Goal: Task Accomplishment & Management: Manage account settings

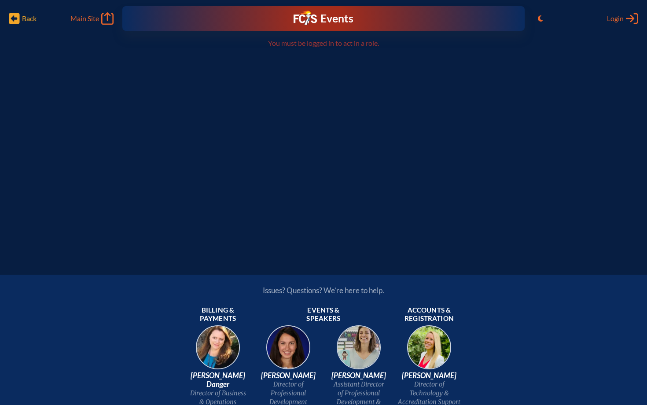
click at [25, 23] on span "Back Back" at bounding box center [23, 18] width 28 height 12
click at [15, 19] on icon "Back" at bounding box center [14, 18] width 11 height 12
click at [224, 114] on div "Back Back Main Site Main Site Toggle to Light Mode Close Login Area Log in or c…" at bounding box center [323, 123] width 647 height 247
click at [628, 19] on icon "Log in or Create Account" at bounding box center [632, 18] width 12 height 12
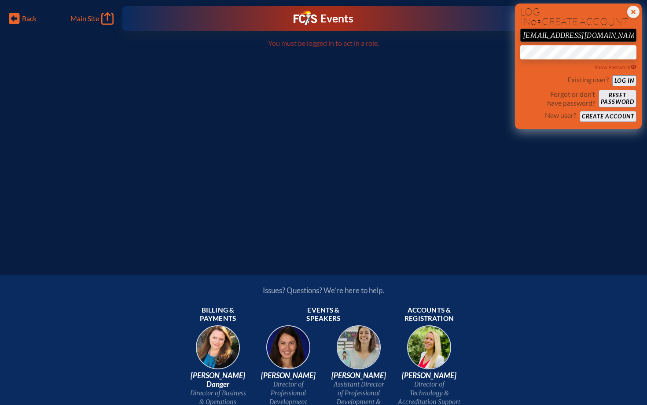
click at [623, 80] on button "Log in" at bounding box center [624, 80] width 24 height 11
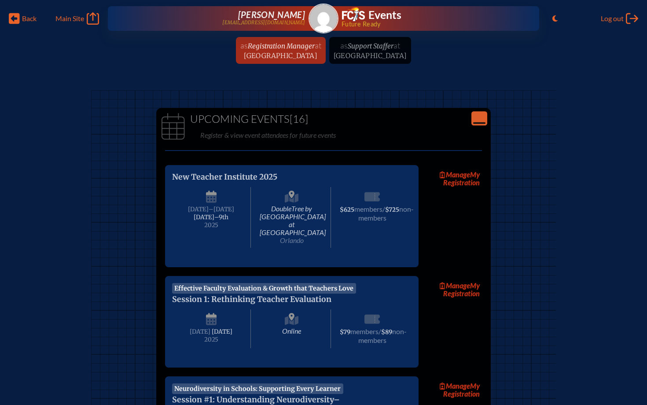
click at [412, 57] on ul "as Registration Manager at [GEOGRAPHIC_DATA] since [DATE] as Support Staffer at…" at bounding box center [323, 53] width 647 height 32
click at [372, 46] on ul "as Registration Manager at [GEOGRAPHIC_DATA] since [DATE] as Support Staffer at…" at bounding box center [323, 53] width 647 height 32
click at [287, 51] on span "at [GEOGRAPHIC_DATA]" at bounding box center [282, 49] width 77 height 19
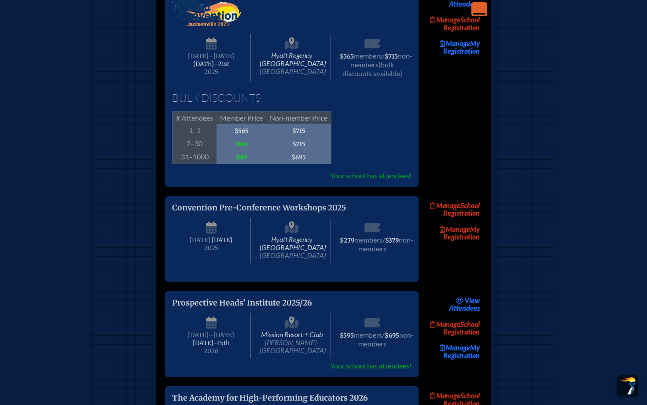
scroll to position [1457, 0]
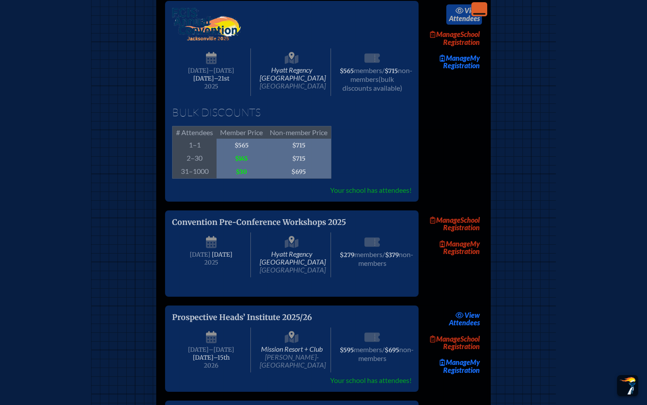
click at [470, 25] on link "view Attendees" at bounding box center [464, 14] width 36 height 20
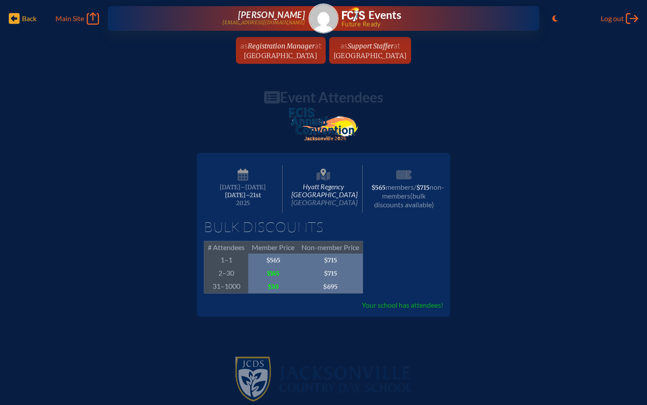
click at [27, 19] on span "Back" at bounding box center [29, 18] width 15 height 9
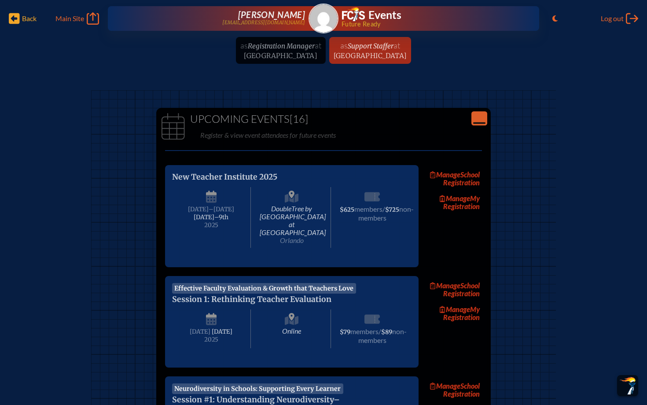
scroll to position [1457, 0]
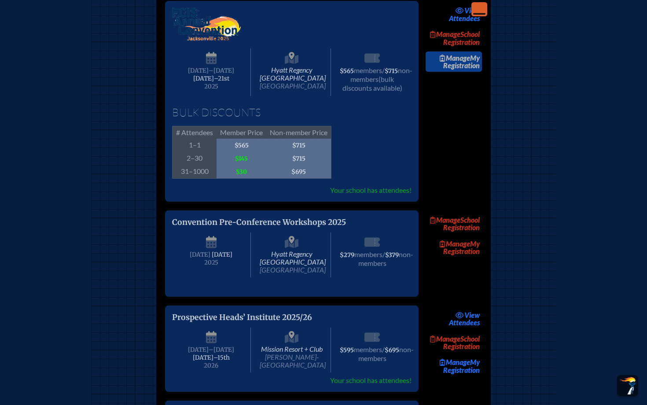
click at [470, 72] on link "Manage My Registration" at bounding box center [454, 62] width 56 height 20
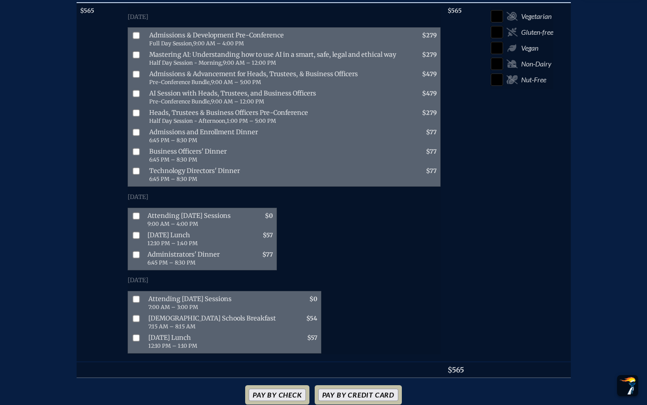
scroll to position [438, 0]
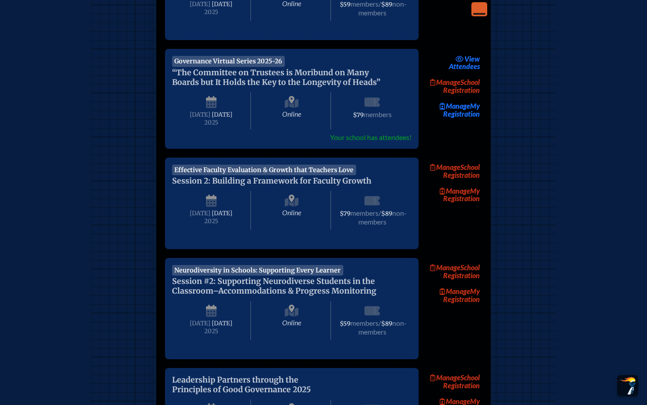
scroll to position [1457, 0]
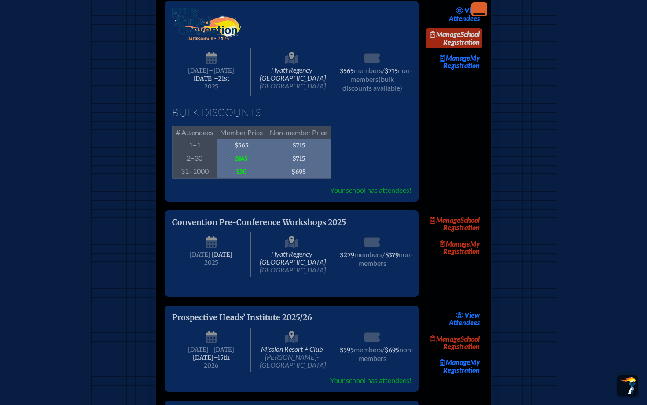
click at [460, 38] on span "Manage" at bounding box center [445, 34] width 30 height 8
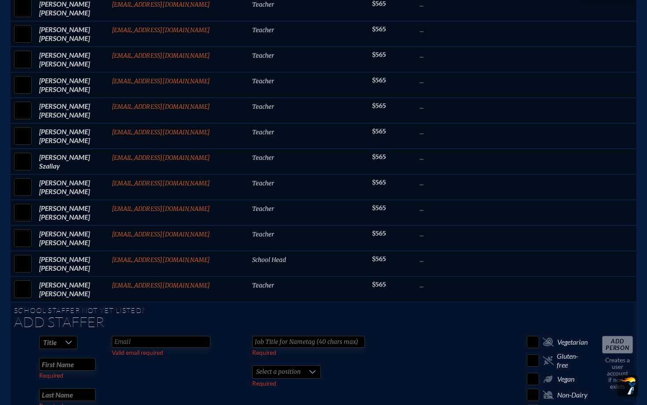
scroll to position [1252, 0]
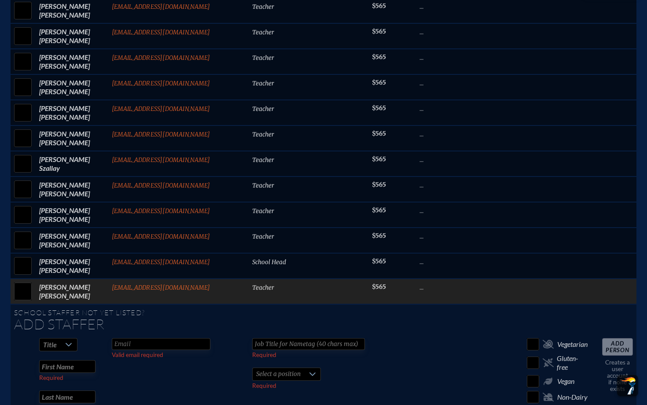
click at [257, 279] on td "Teacher" at bounding box center [309, 292] width 120 height 26
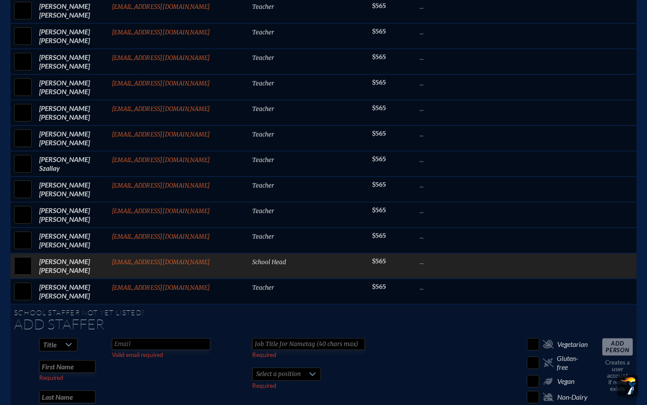
click at [249, 253] on td "School Head" at bounding box center [309, 266] width 120 height 26
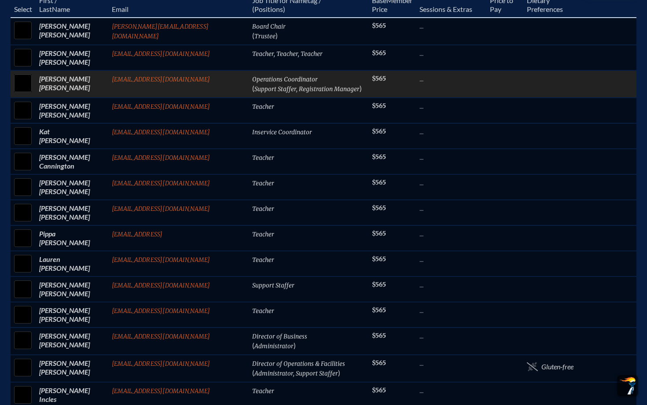
scroll to position [425, 0]
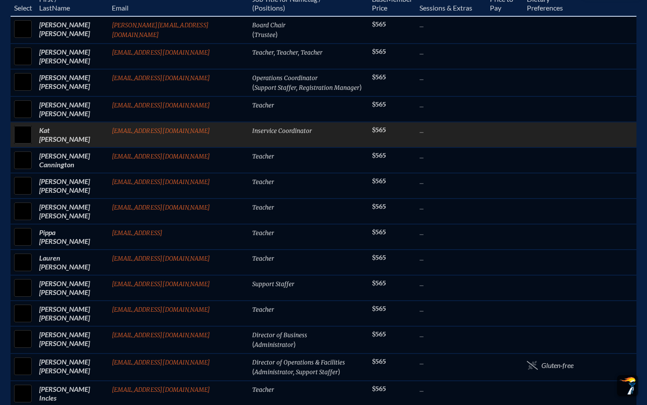
click at [289, 129] on td "Inservice Coordinator" at bounding box center [309, 135] width 120 height 26
click at [252, 129] on span "Inservice Coordinator" at bounding box center [282, 130] width 60 height 7
click at [270, 133] on td "Inservice Coordinator" at bounding box center [309, 135] width 120 height 26
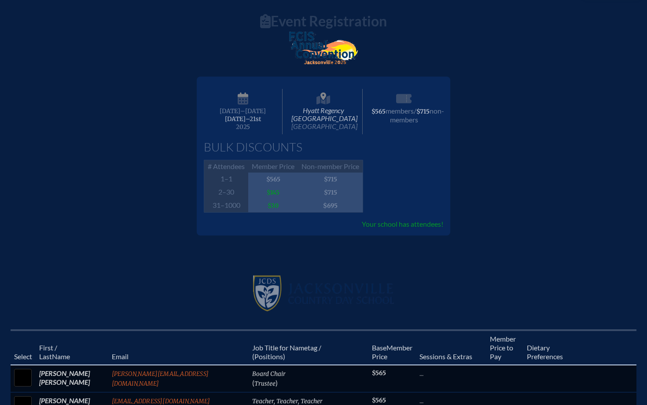
scroll to position [0, 0]
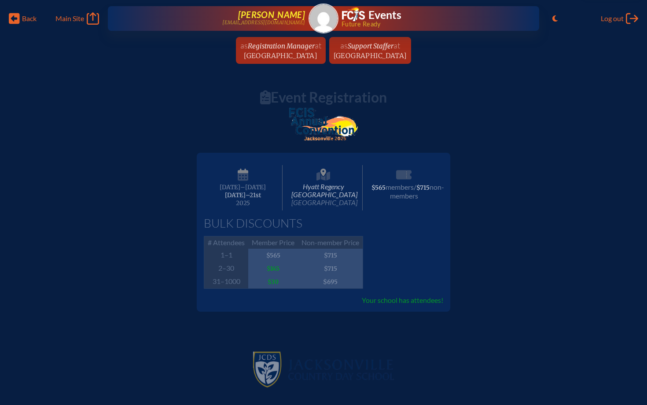
click at [257, 14] on span "[PERSON_NAME]" at bounding box center [271, 14] width 67 height 11
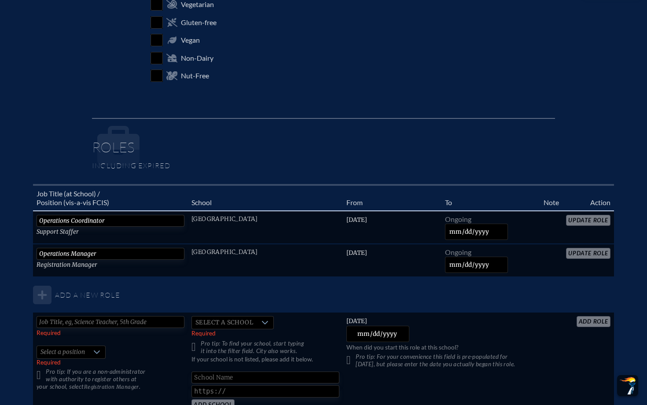
scroll to position [434, 0]
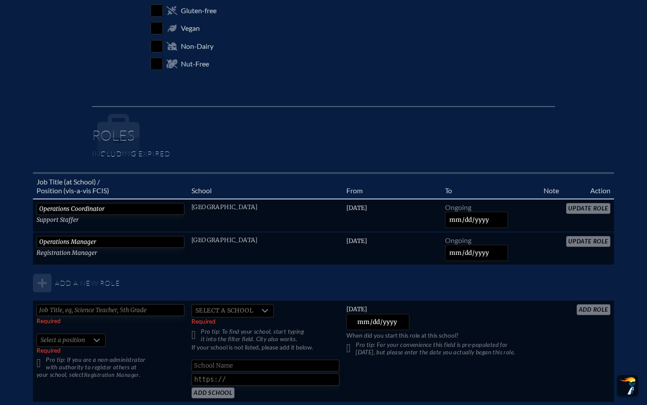
click at [574, 209] on table "Job Title (at School) / Position (vis-a-vis FCIS) School From To Note Action Op…" at bounding box center [323, 287] width 581 height 231
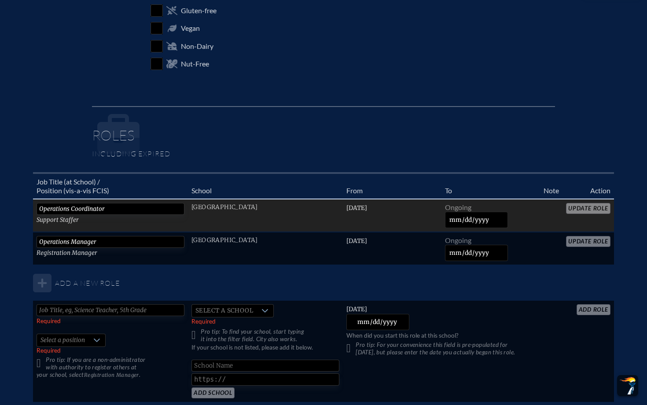
click at [165, 210] on input "Operations Coordinator" at bounding box center [111, 209] width 148 height 12
type input "O"
click at [581, 206] on input "Update Role" at bounding box center [588, 208] width 44 height 11
